Goal: Task Accomplishment & Management: Manage account settings

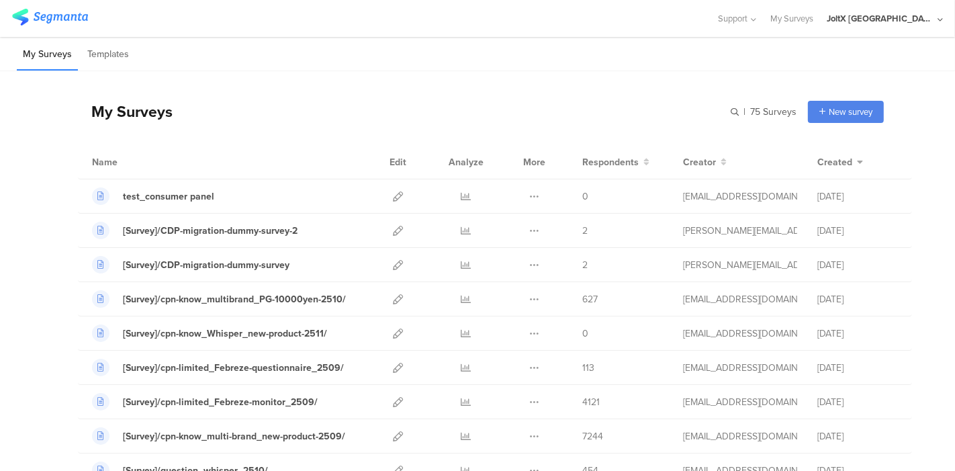
click at [54, 16] on img at bounding box center [50, 17] width 76 height 17
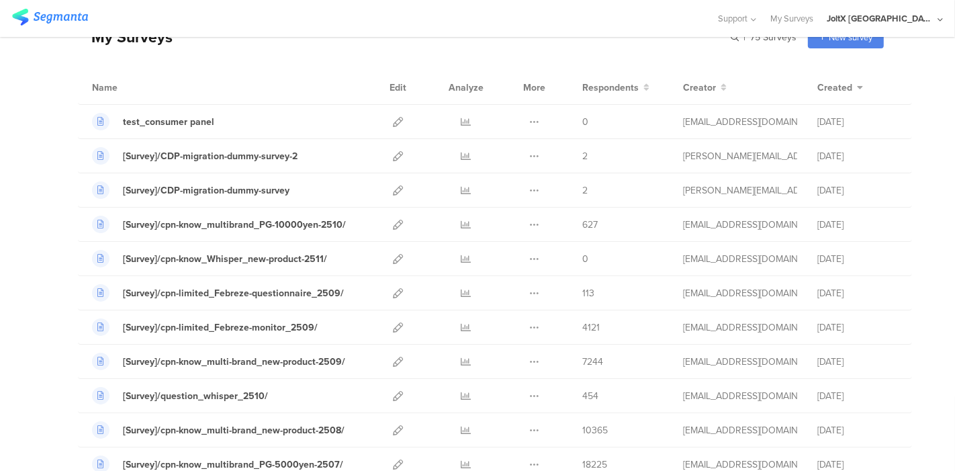
click at [54, 19] on img at bounding box center [50, 17] width 76 height 17
click at [393, 120] on icon at bounding box center [398, 122] width 10 height 10
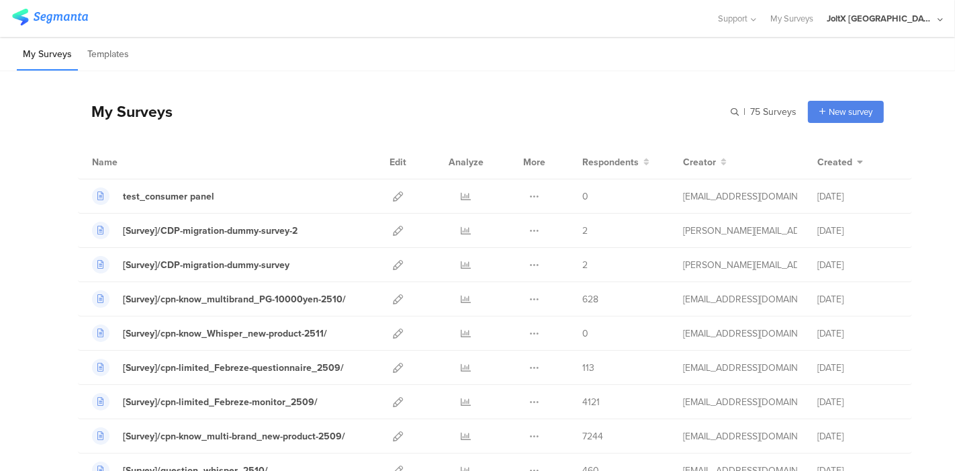
click at [539, 61] on div "My Surveys Templates" at bounding box center [477, 54] width 955 height 34
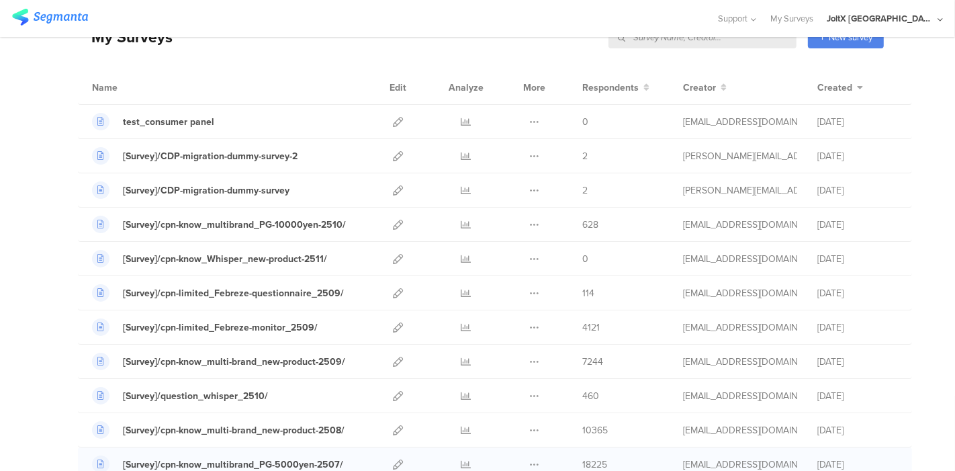
scroll to position [63, 0]
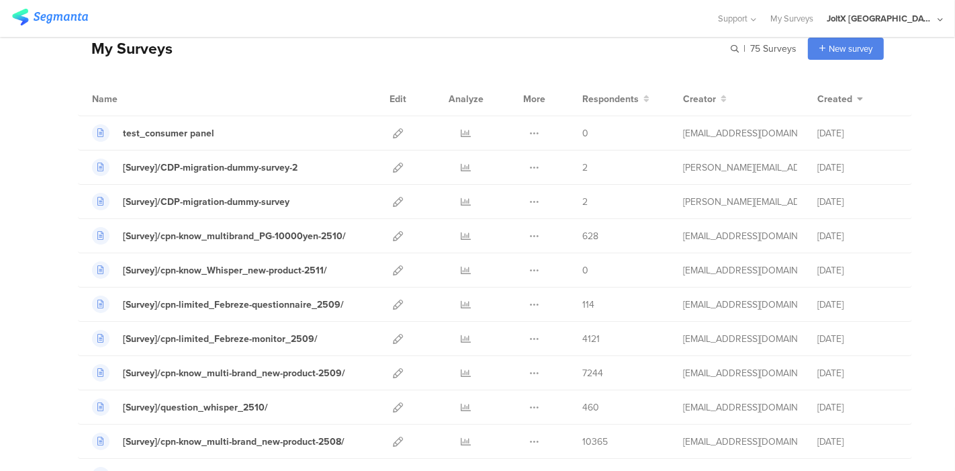
click at [698, 20] on div at bounding box center [358, 18] width 692 height 22
